Goal: Task Accomplishment & Management: Manage account settings

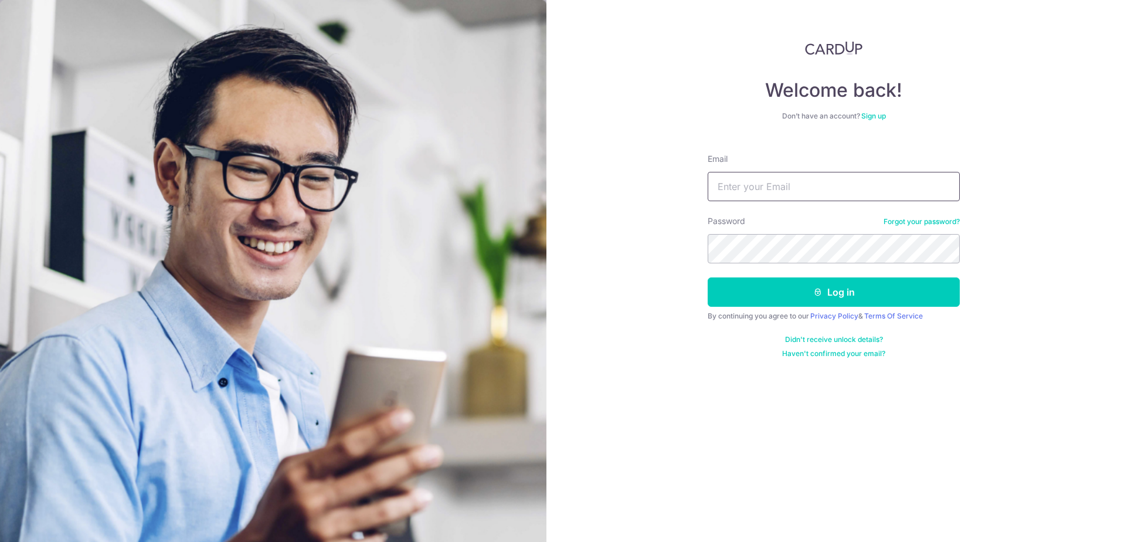
click at [770, 182] on input "Email" at bounding box center [833, 186] width 252 height 29
type input "[EMAIL_ADDRESS][DOMAIN_NAME]"
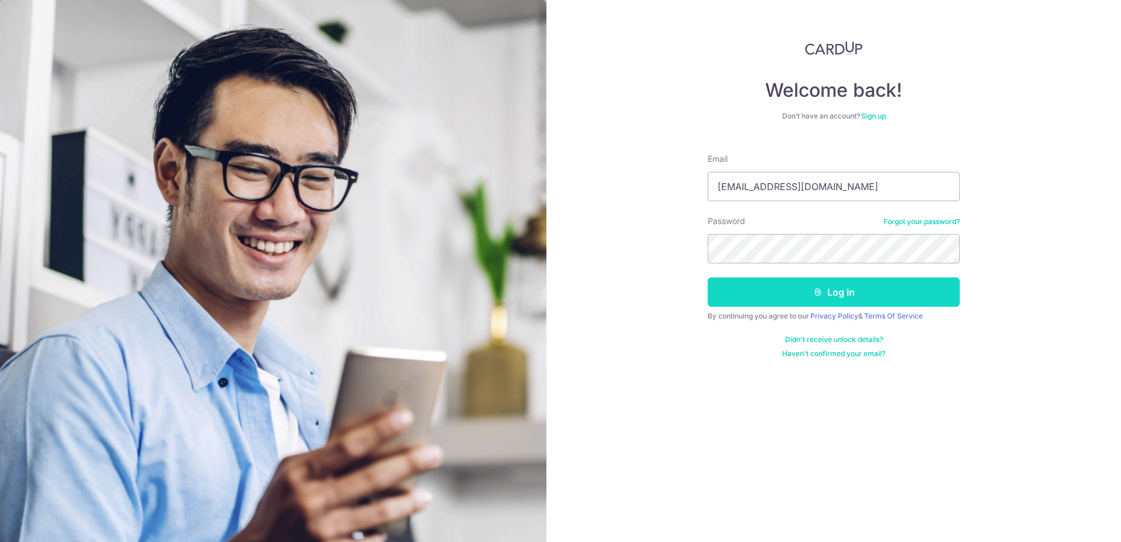
click at [856, 301] on button "Log in" at bounding box center [833, 291] width 252 height 29
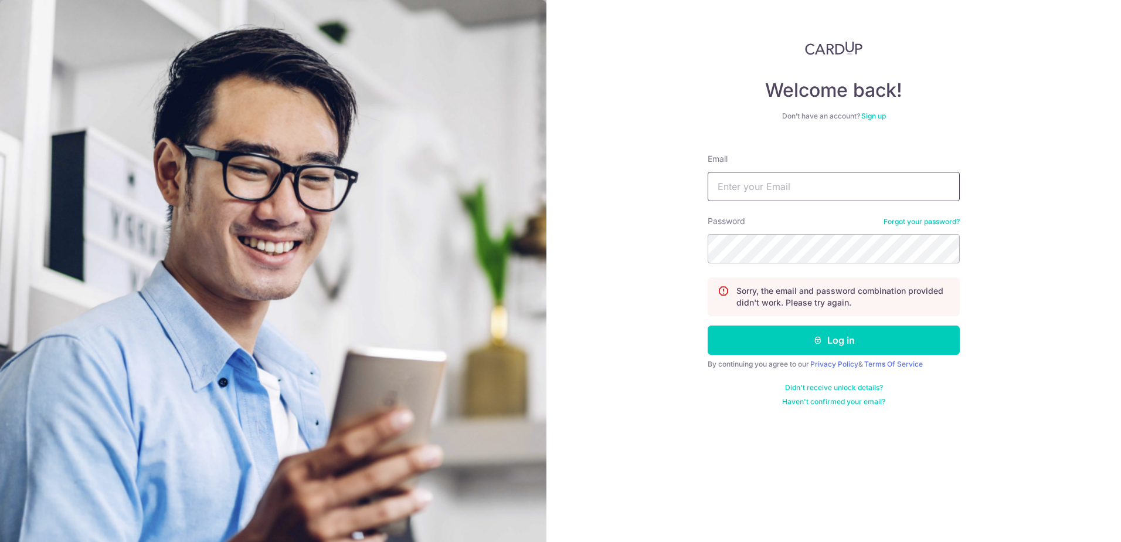
click at [729, 184] on input "Email" at bounding box center [833, 186] width 252 height 29
type input "[EMAIL_ADDRESS][DOMAIN_NAME]"
click at [805, 346] on button "Log in" at bounding box center [833, 339] width 252 height 29
click at [797, 186] on input "Email" at bounding box center [833, 186] width 252 height 29
type input "misspiggy1969@yahoo.com"
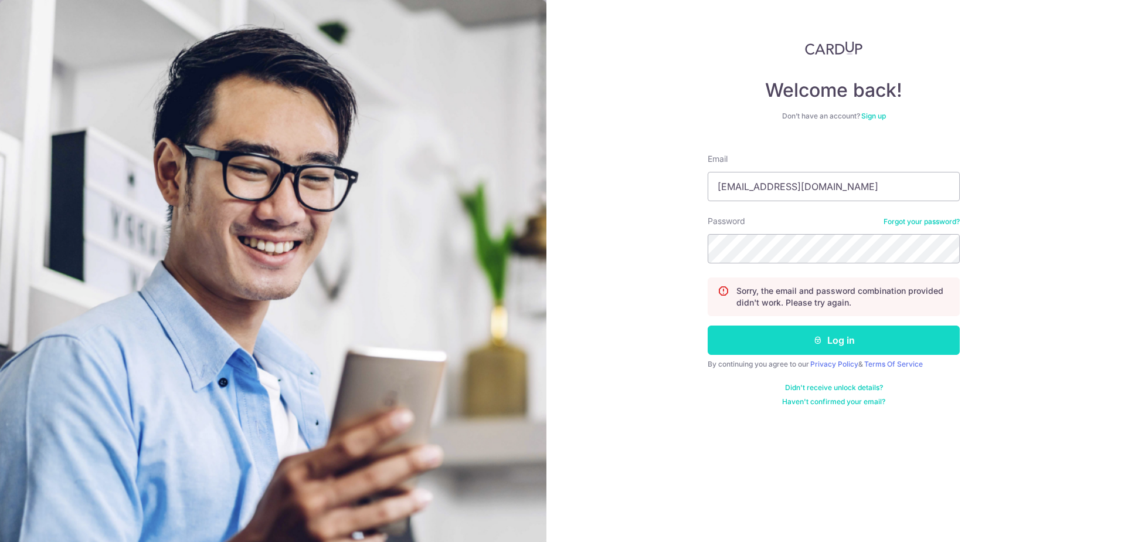
click at [802, 334] on button "Log in" at bounding box center [833, 339] width 252 height 29
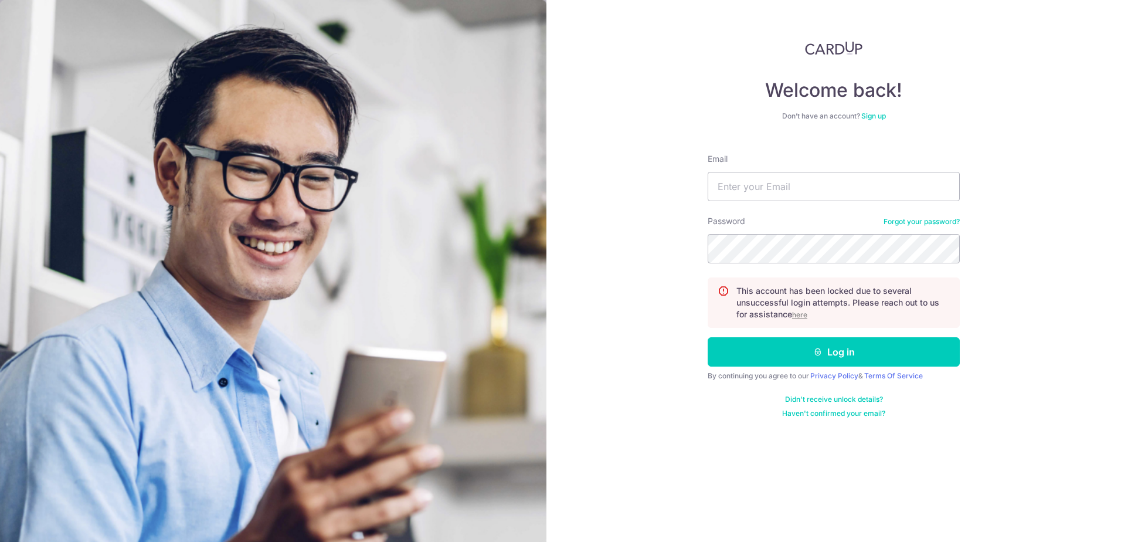
click at [798, 313] on u "here" at bounding box center [799, 314] width 15 height 9
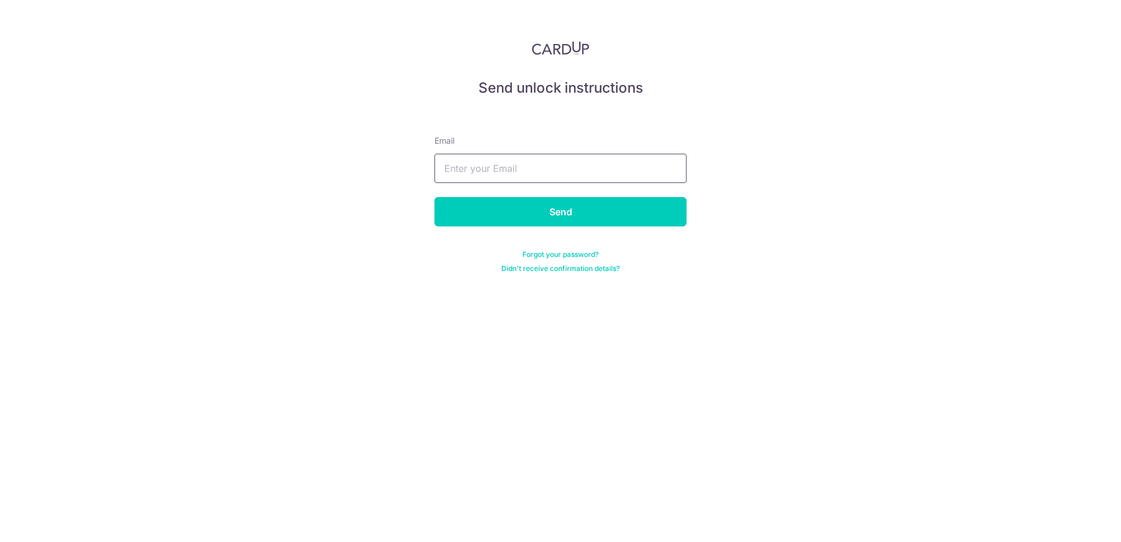
click at [515, 168] on input "text" at bounding box center [560, 168] width 252 height 29
type input "[EMAIL_ADDRESS][DOMAIN_NAME]"
click at [566, 211] on input "Send" at bounding box center [560, 211] width 252 height 29
